Goal: Task Accomplishment & Management: Complete application form

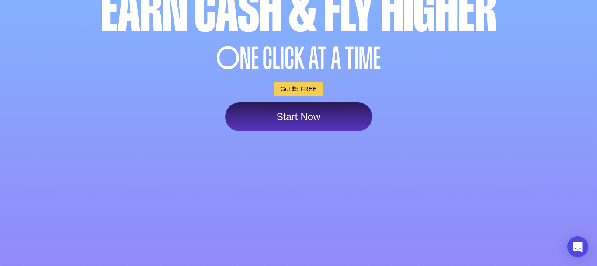
scroll to position [144, 0]
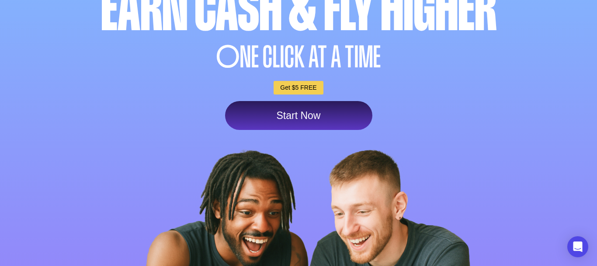
click at [328, 122] on link "Start Now" at bounding box center [298, 115] width 147 height 29
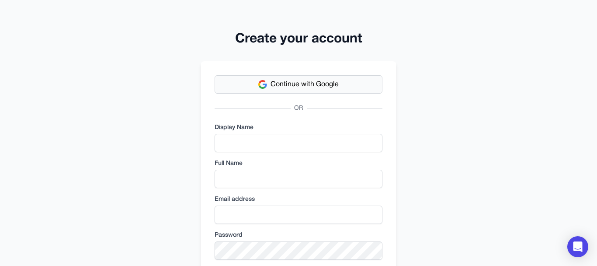
click at [319, 87] on span "Continue with Google" at bounding box center [305, 84] width 68 height 10
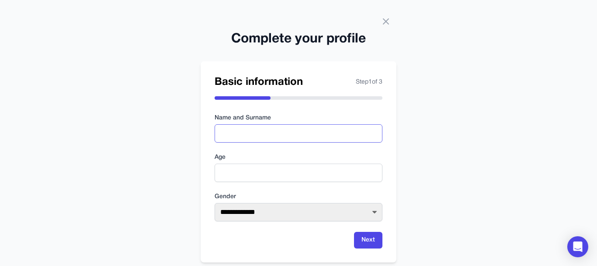
click at [273, 132] on input "text" at bounding box center [299, 133] width 168 height 18
click at [275, 87] on h2 "Basic information" at bounding box center [259, 82] width 88 height 14
type input "*"
click at [272, 93] on div "Basic information Step 1 of 3" at bounding box center [299, 87] width 168 height 24
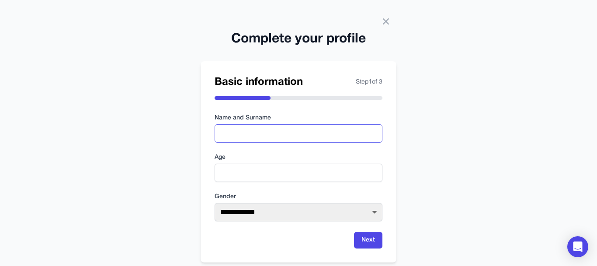
click at [233, 129] on input "text" at bounding box center [299, 133] width 168 height 18
type input "**********"
click at [257, 171] on input "number" at bounding box center [299, 173] width 168 height 18
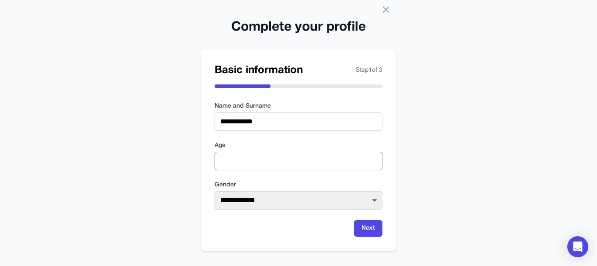
scroll to position [17, 0]
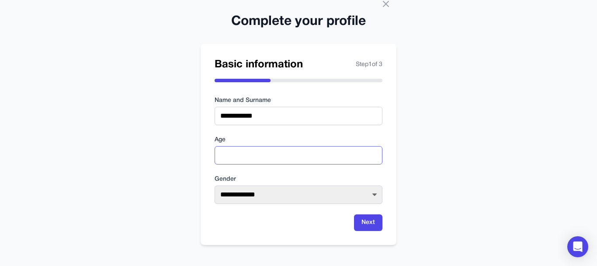
type input "**"
click at [375, 195] on select "**********" at bounding box center [299, 194] width 168 height 18
select select "******"
click at [215, 185] on select "**********" at bounding box center [299, 194] width 168 height 18
click at [369, 222] on button "Next" at bounding box center [368, 222] width 28 height 17
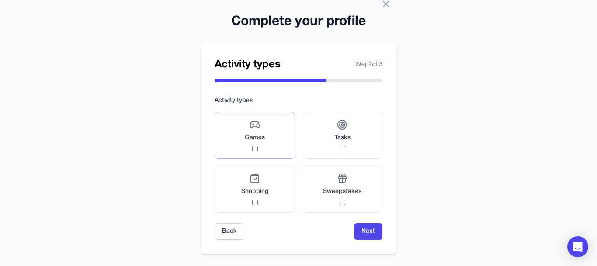
click at [265, 127] on label "Games" at bounding box center [255, 135] width 80 height 47
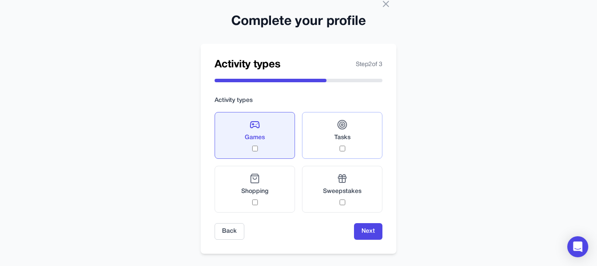
click at [344, 130] on div "Tasks" at bounding box center [343, 135] width 16 height 32
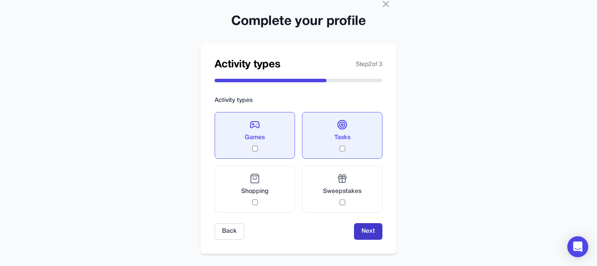
click at [368, 232] on button "Next" at bounding box center [368, 231] width 28 height 17
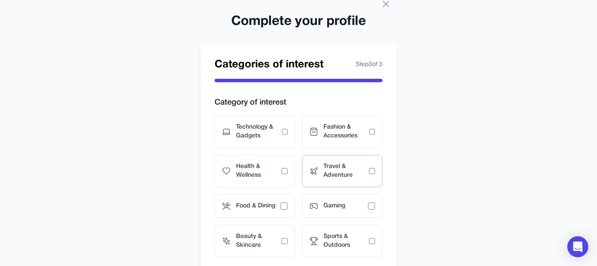
click at [334, 170] on span "Travel & Adventure" at bounding box center [346, 170] width 45 height 17
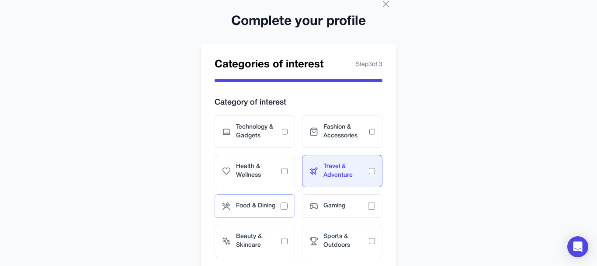
click at [264, 203] on span "Food & Dining" at bounding box center [258, 206] width 45 height 9
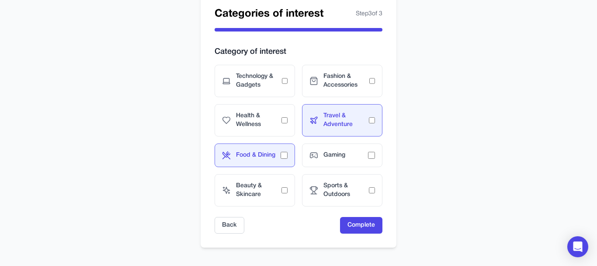
scroll to position [71, 0]
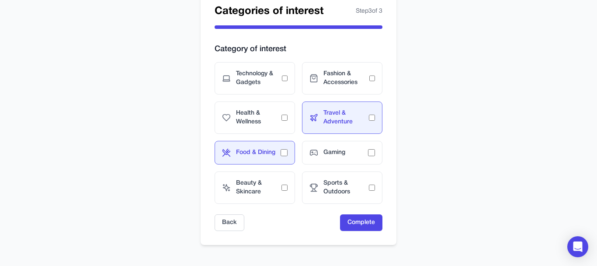
drag, startPoint x: 262, startPoint y: 188, endPoint x: 327, endPoint y: 220, distance: 72.5
click at [263, 188] on span "Beauty & Skincare" at bounding box center [258, 187] width 45 height 17
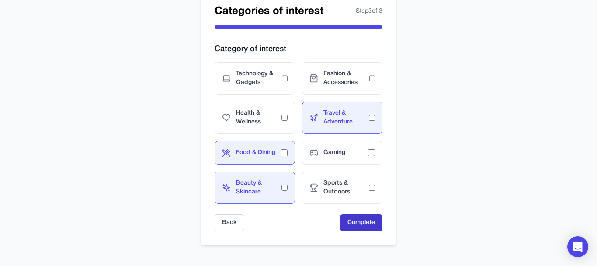
click at [362, 223] on button "Complete" at bounding box center [361, 222] width 42 height 17
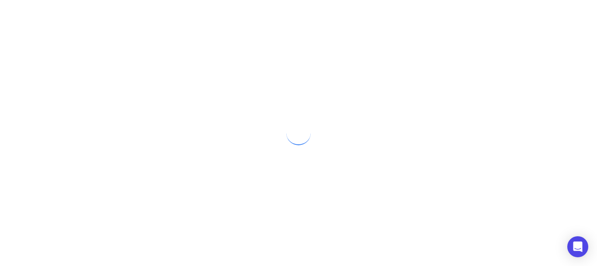
scroll to position [0, 0]
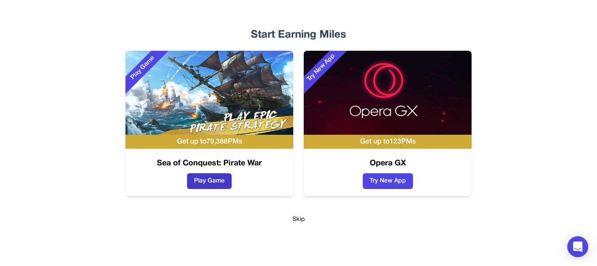
click at [216, 181] on button "Play Game" at bounding box center [209, 181] width 45 height 16
click at [300, 217] on button "Skip" at bounding box center [299, 219] width 13 height 9
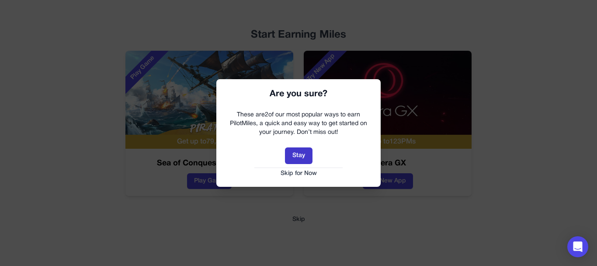
click at [301, 152] on button "Stay" at bounding box center [299, 155] width 28 height 17
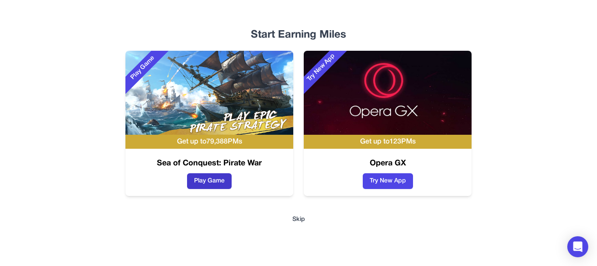
click at [213, 181] on button "Play Game" at bounding box center [209, 181] width 45 height 16
click at [301, 218] on button "Skip" at bounding box center [299, 219] width 13 height 9
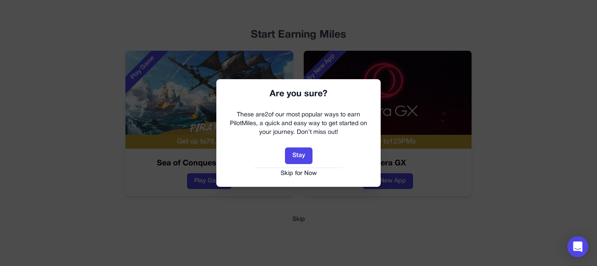
click at [307, 172] on button "Skip for Now" at bounding box center [298, 173] width 147 height 9
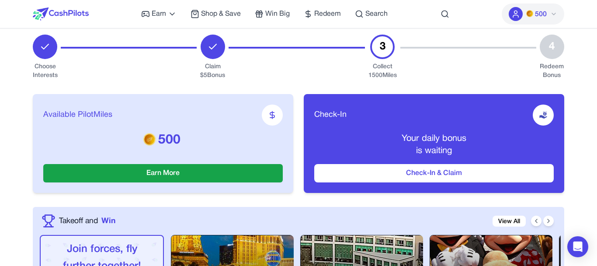
scroll to position [127, 0]
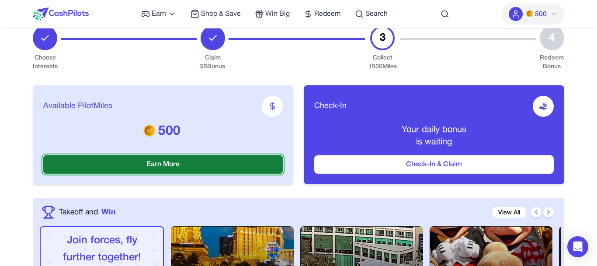
click at [182, 164] on button "Earn More" at bounding box center [163, 164] width 240 height 18
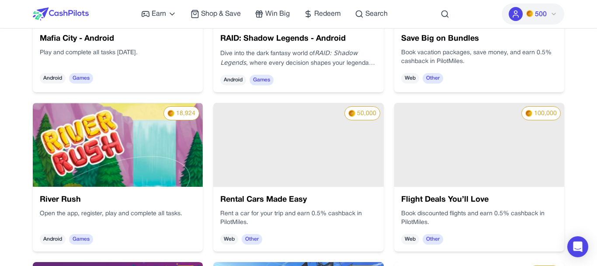
scroll to position [246, 0]
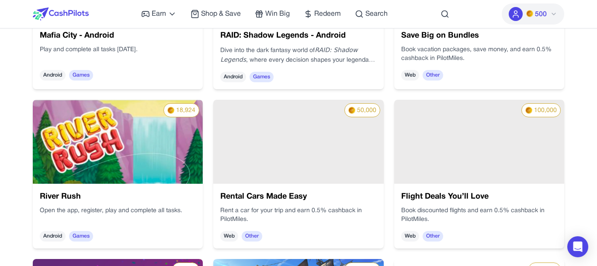
click at [115, 132] on img at bounding box center [118, 142] width 170 height 84
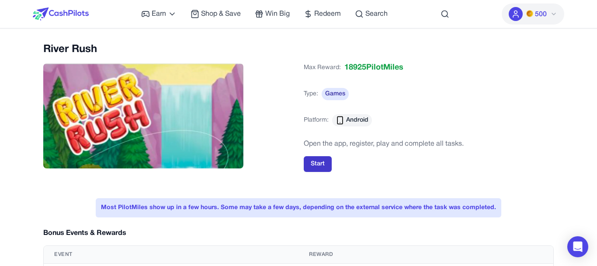
click at [320, 162] on button "Start" at bounding box center [318, 164] width 28 height 16
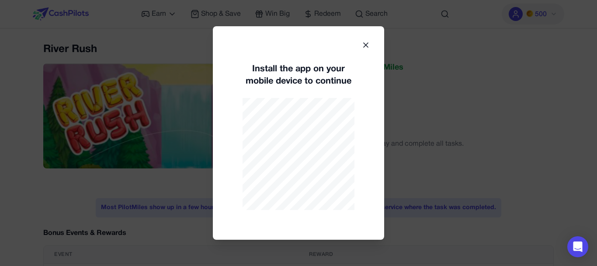
drag, startPoint x: 368, startPoint y: 43, endPoint x: 365, endPoint y: 52, distance: 9.1
click at [367, 45] on icon at bounding box center [366, 45] width 9 height 9
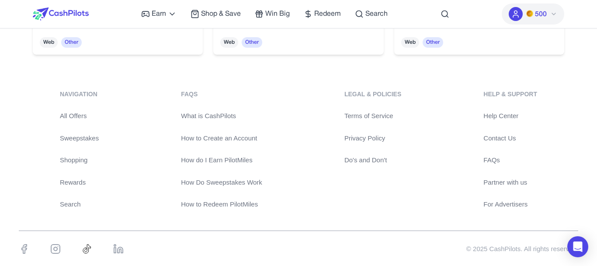
scroll to position [2352, 0]
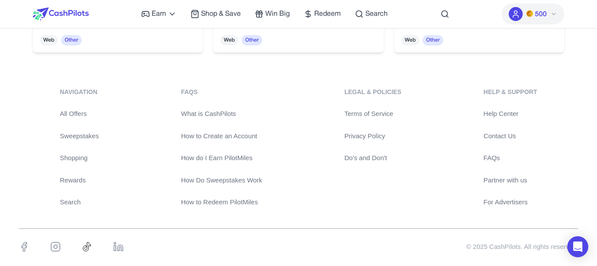
click at [236, 201] on link "How to Redeem PilotMiles" at bounding box center [221, 202] width 81 height 10
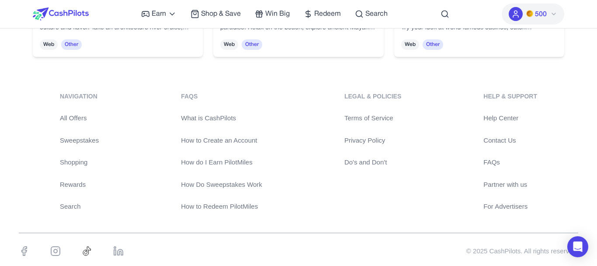
scroll to position [2338, 0]
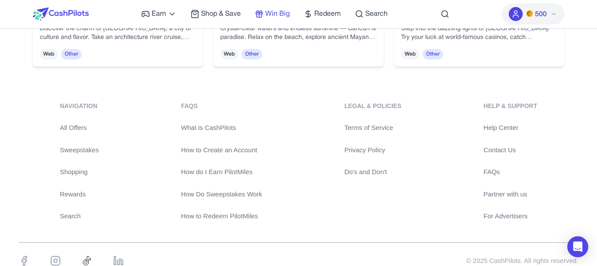
click at [281, 15] on span "Win Big" at bounding box center [277, 14] width 24 height 10
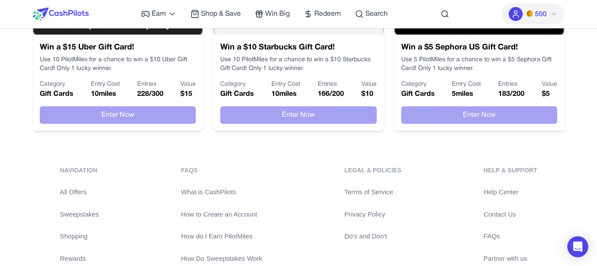
scroll to position [716, 0]
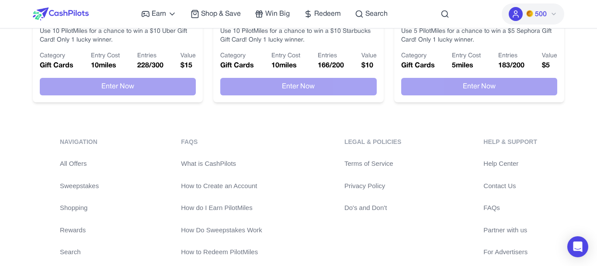
click at [188, 142] on div "FAQs" at bounding box center [221, 141] width 81 height 9
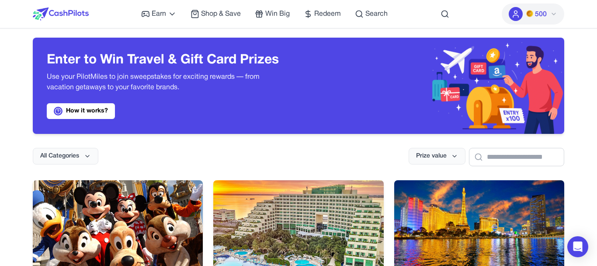
scroll to position [0, 0]
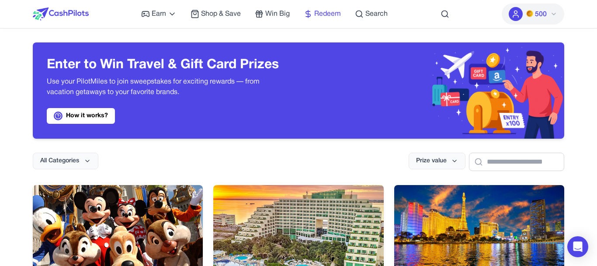
click at [323, 14] on span "Redeem" at bounding box center [327, 14] width 27 height 10
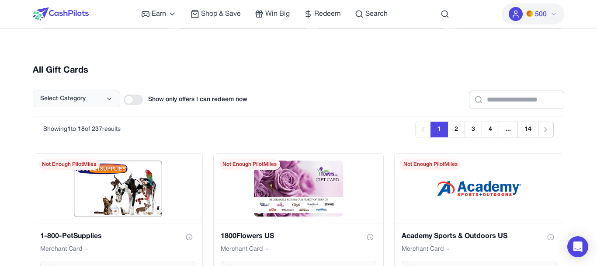
scroll to position [293, 0]
click at [132, 98] on div at bounding box center [133, 99] width 19 height 10
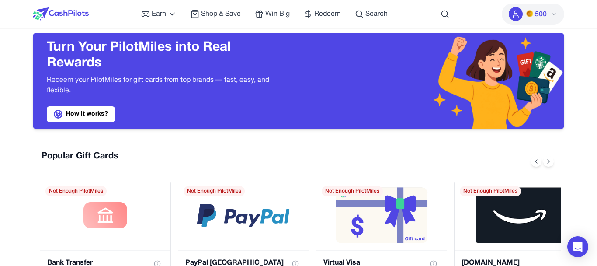
scroll to position [0, 0]
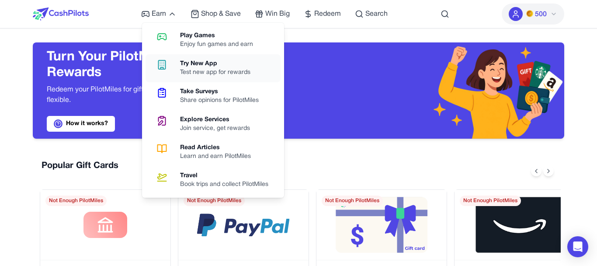
click at [194, 72] on div "Test new app for rewards" at bounding box center [218, 72] width 77 height 9
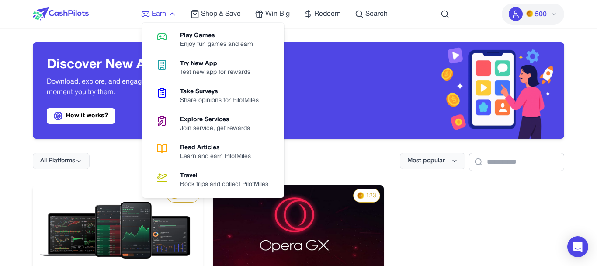
click at [173, 14] on icon at bounding box center [172, 14] width 9 height 9
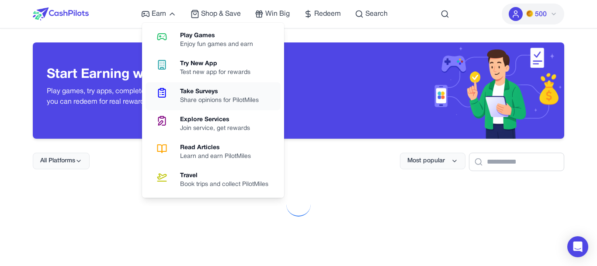
click at [203, 98] on div "Share opinions for PilotMiles" at bounding box center [223, 100] width 86 height 9
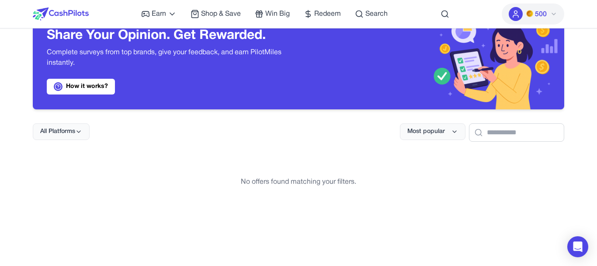
scroll to position [43, 0]
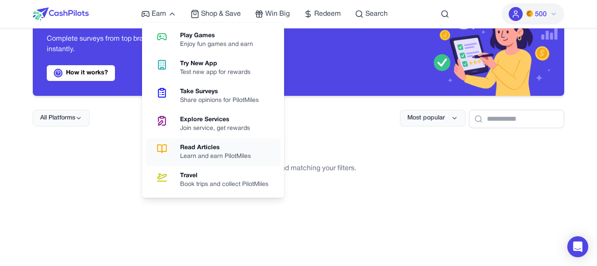
click at [218, 151] on div "Read Articles" at bounding box center [219, 147] width 78 height 9
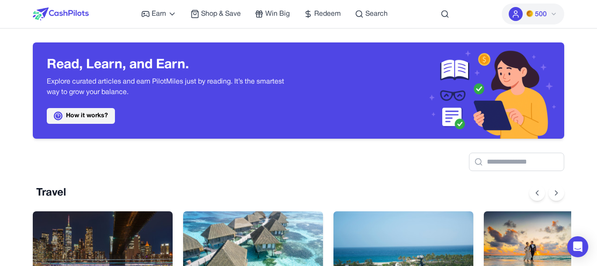
click at [83, 111] on link "How it works?" at bounding box center [81, 116] width 68 height 16
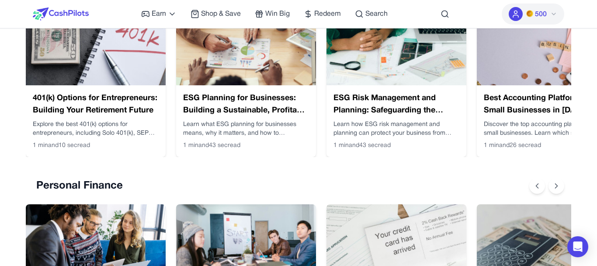
scroll to position [632, 0]
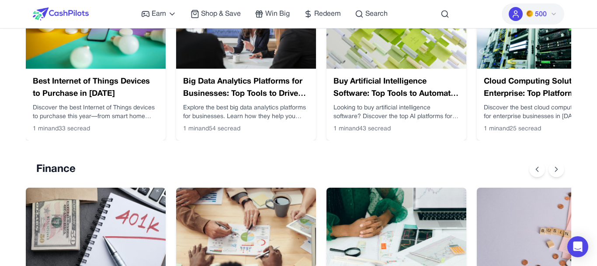
click at [375, 14] on span "Search" at bounding box center [377, 14] width 22 height 10
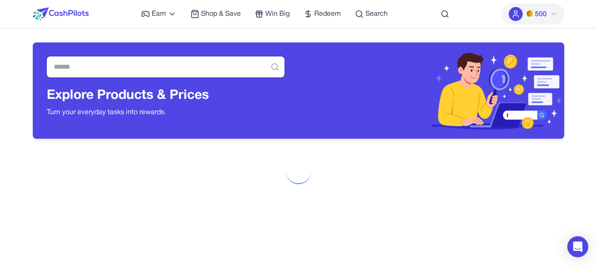
click at [168, 62] on input "text" at bounding box center [166, 66] width 238 height 21
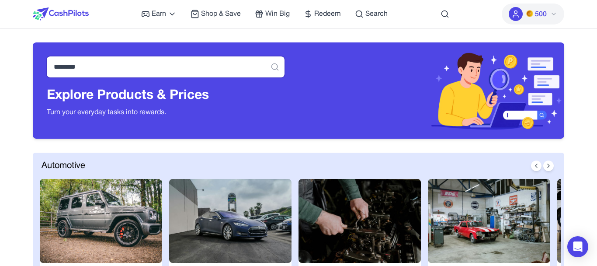
type input "********"
click at [273, 68] on icon at bounding box center [275, 67] width 9 height 9
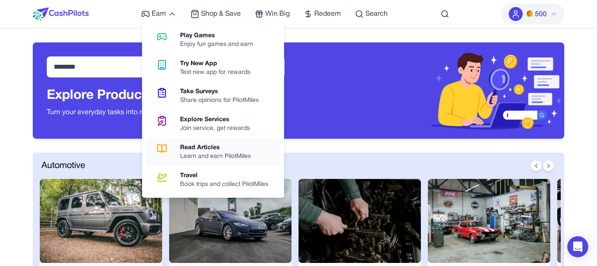
click at [207, 149] on div "Read Articles" at bounding box center [219, 147] width 78 height 9
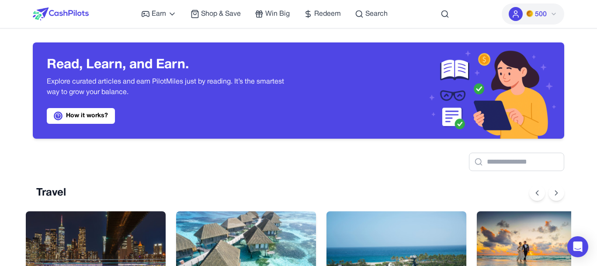
scroll to position [0, 7]
click at [519, 12] on icon at bounding box center [516, 14] width 9 height 9
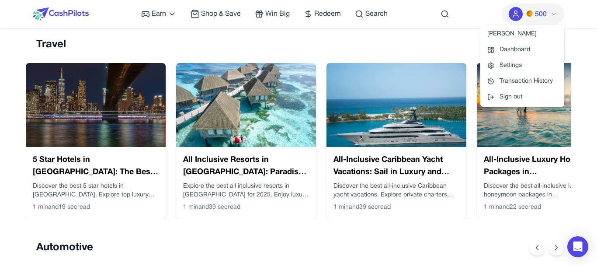
scroll to position [150, 0]
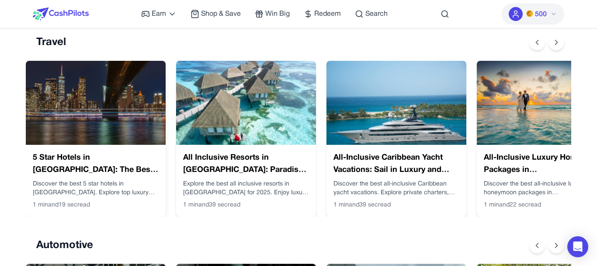
click at [85, 158] on h3 "5 Star Hotels in Manhattan: The Best Luxury Stays in NYC" at bounding box center [96, 164] width 126 height 24
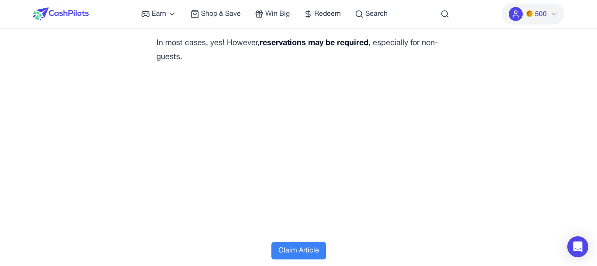
scroll to position [3173, 0]
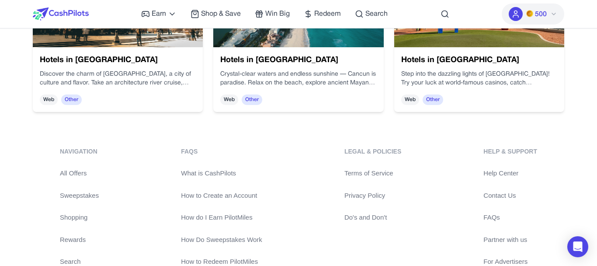
scroll to position [2288, 0]
